Goal: Information Seeking & Learning: Find specific fact

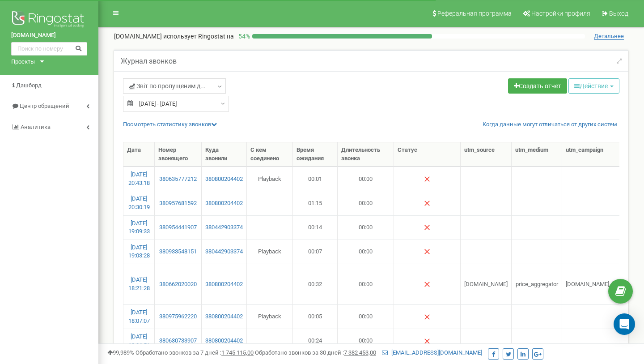
select select "100"
click at [45, 49] on input "text" at bounding box center [49, 48] width 76 height 13
type input "0669606865"
click at [78, 49] on icon at bounding box center [78, 48] width 7 height 6
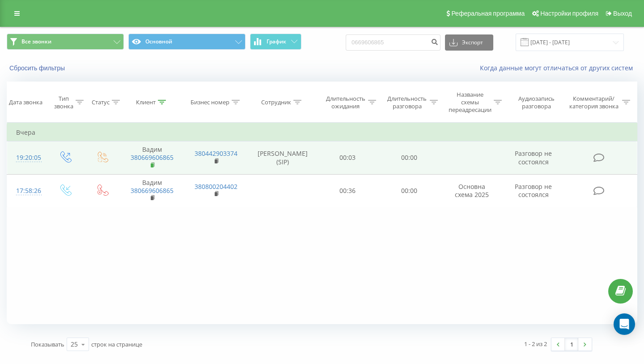
click at [151, 165] on rect at bounding box center [152, 165] width 3 height 4
click at [453, 158] on td at bounding box center [472, 157] width 64 height 33
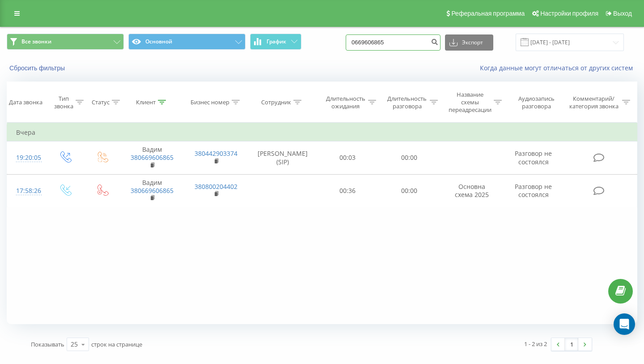
click at [370, 50] on input "0669606865" at bounding box center [393, 42] width 95 height 16
paste input "+380(68)025-95-61"
click at [419, 42] on input "+380(68)025-95-61" at bounding box center [393, 42] width 95 height 16
type input "0680259561"
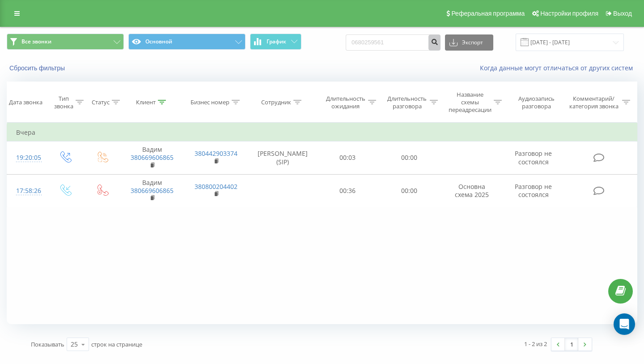
click at [441, 45] on button "submit" at bounding box center [435, 42] width 12 height 16
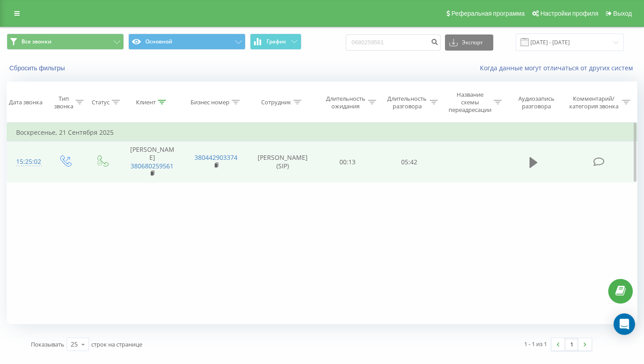
click at [532, 162] on icon at bounding box center [534, 162] width 8 height 11
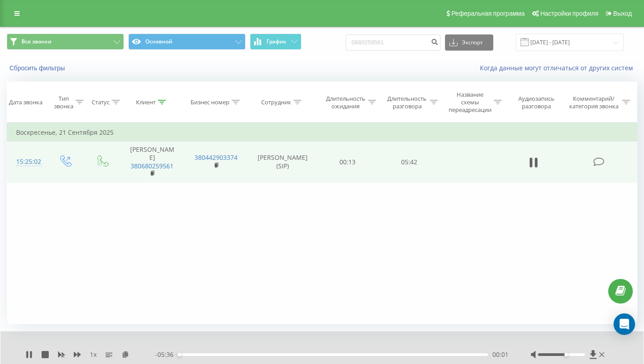
click at [567, 353] on div at bounding box center [561, 354] width 47 height 3
click at [199, 357] on div "- 05:35 00:02 00:02" at bounding box center [331, 354] width 353 height 9
click at [199, 354] on div "00:02" at bounding box center [333, 354] width 310 height 3
click at [216, 354] on div "00:25" at bounding box center [333, 354] width 310 height 3
click at [278, 354] on div "01:49" at bounding box center [333, 354] width 310 height 3
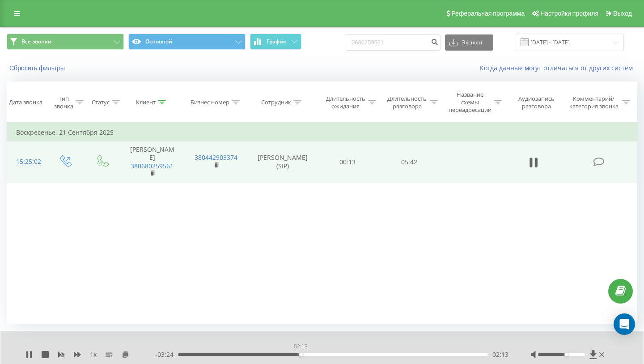
click at [301, 354] on div "02:13" at bounding box center [333, 354] width 310 height 3
click at [342, 348] on div at bounding box center [316, 343] width 465 height 10
click at [42, 355] on icon at bounding box center [45, 354] width 7 height 7
